Goal: Information Seeking & Learning: Learn about a topic

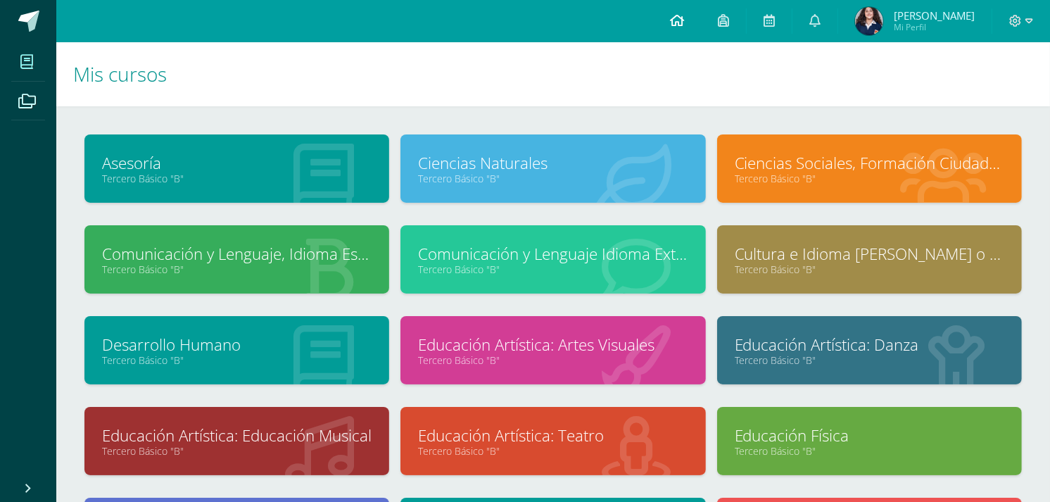
click at [684, 24] on icon at bounding box center [677, 20] width 14 height 13
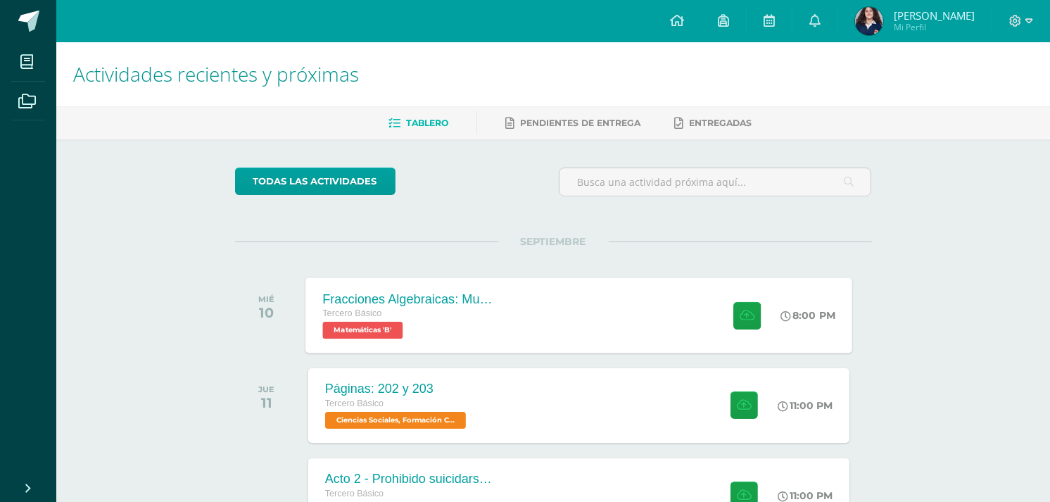
click at [526, 319] on div "Fracciones Algebraicas: Multiplicación y División Tercero Básico Matemáticas 'B…" at bounding box center [578, 314] width 547 height 75
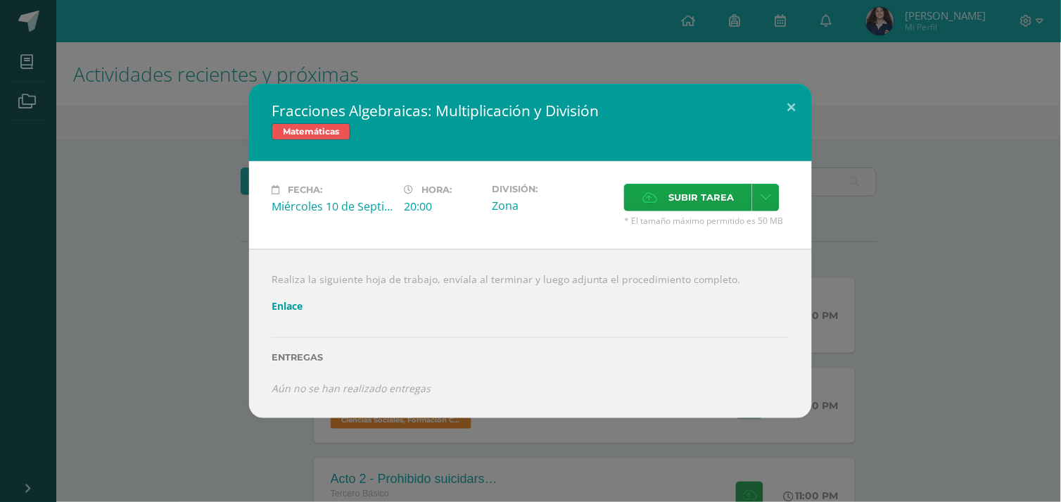
click at [281, 307] on link "Enlace" at bounding box center [287, 305] width 31 height 13
click at [778, 113] on button at bounding box center [792, 108] width 40 height 48
